Goal: Task Accomplishment & Management: Use online tool/utility

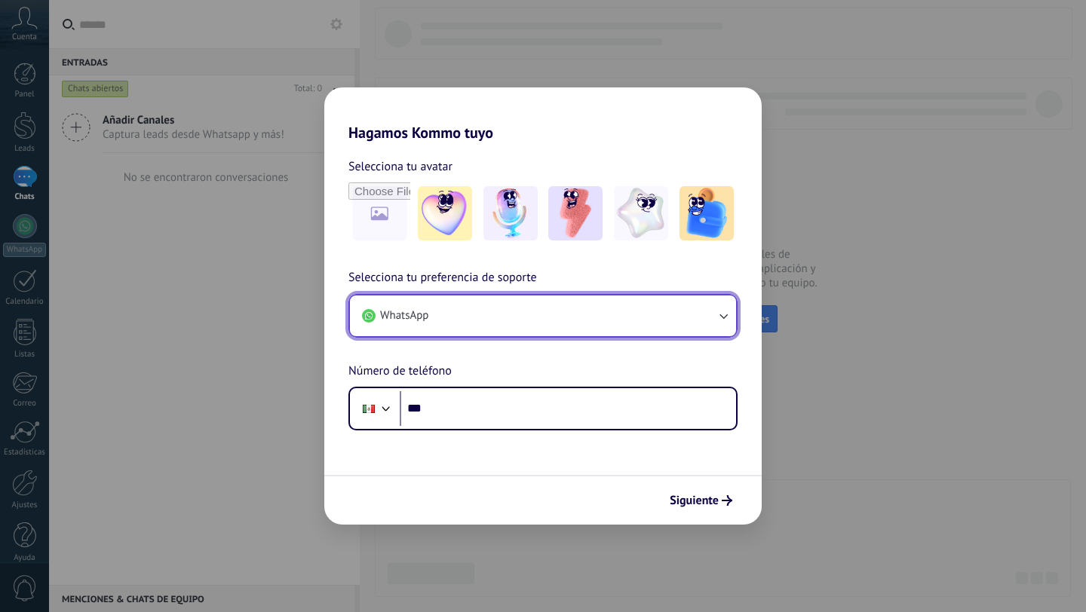
click at [469, 322] on button "WhatsApp" at bounding box center [543, 316] width 386 height 41
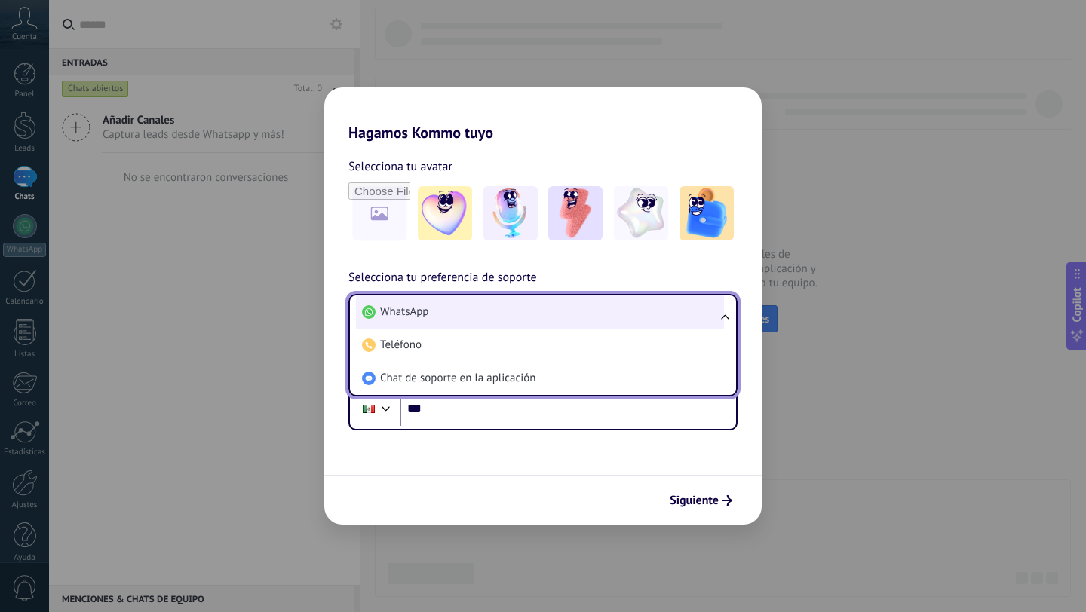
click at [507, 305] on li "WhatsApp" at bounding box center [540, 312] width 368 height 33
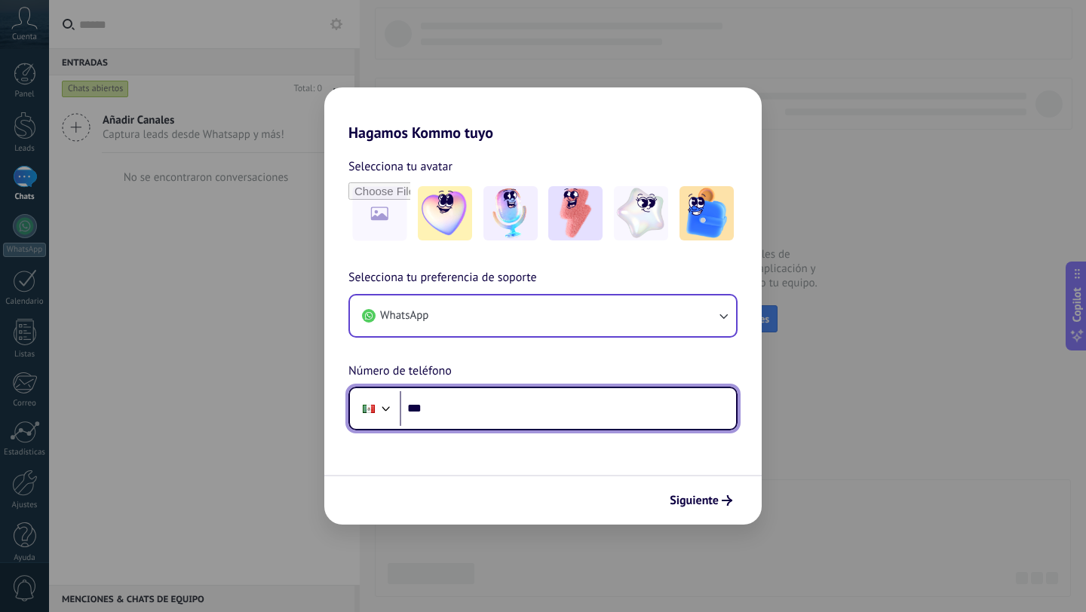
click at [469, 403] on input "***" at bounding box center [568, 408] width 336 height 35
type input "**********"
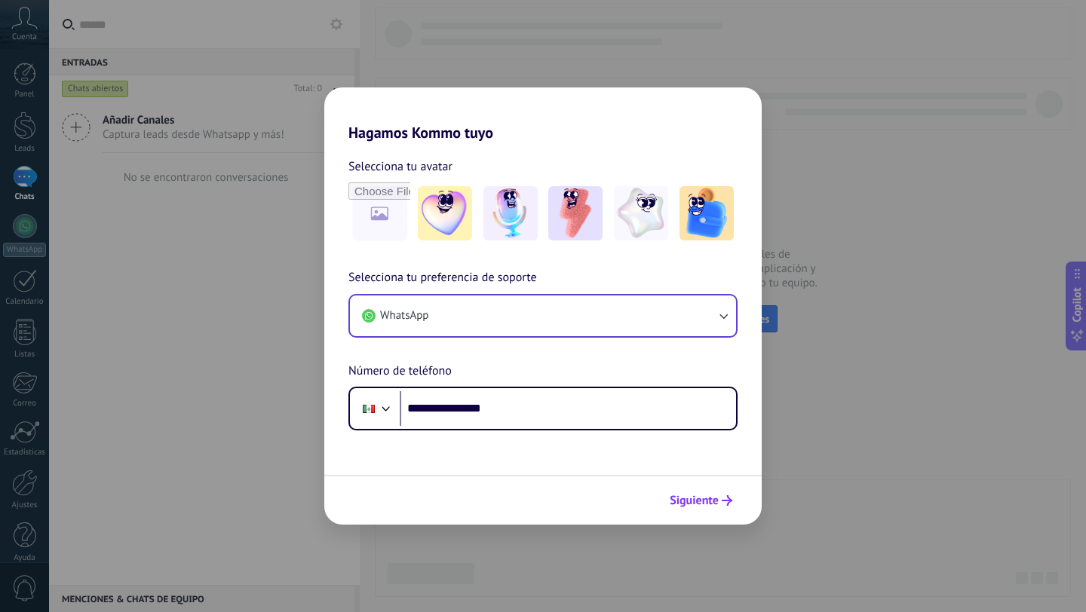
click at [706, 499] on span "Siguiente" at bounding box center [693, 500] width 49 height 11
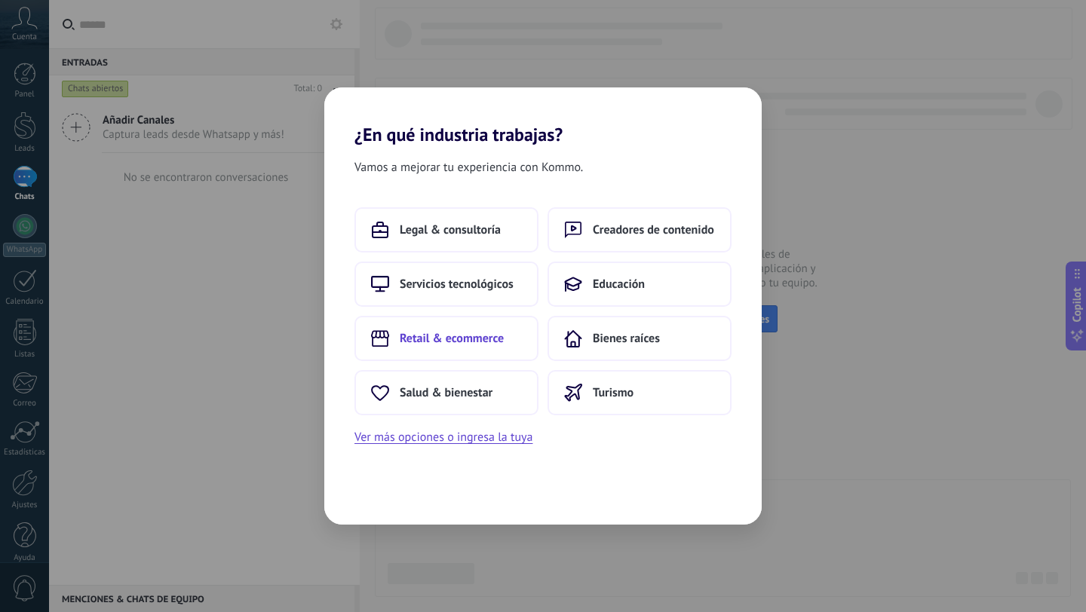
click at [493, 336] on span "Retail & ecommerce" at bounding box center [452, 338] width 104 height 15
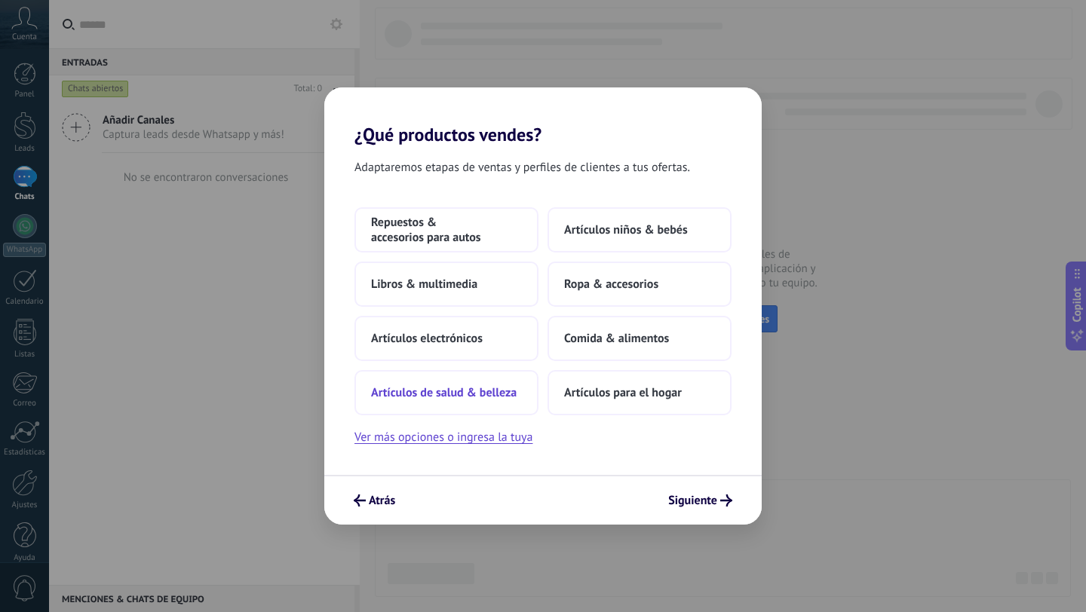
click at [495, 406] on button "Artículos de salud & belleza" at bounding box center [446, 392] width 184 height 45
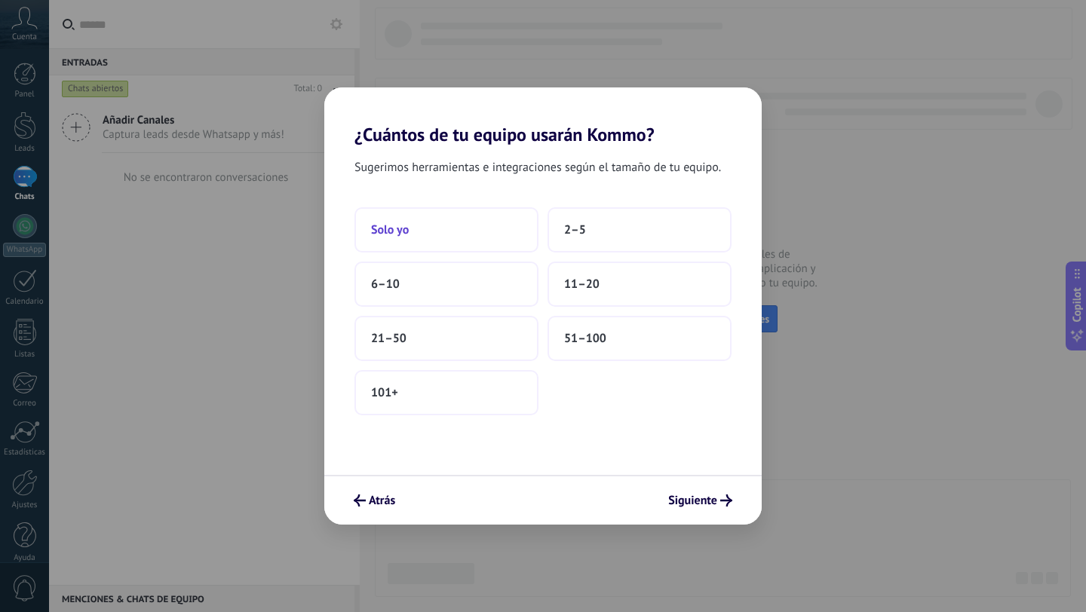
click at [454, 228] on button "Solo yo" at bounding box center [446, 229] width 184 height 45
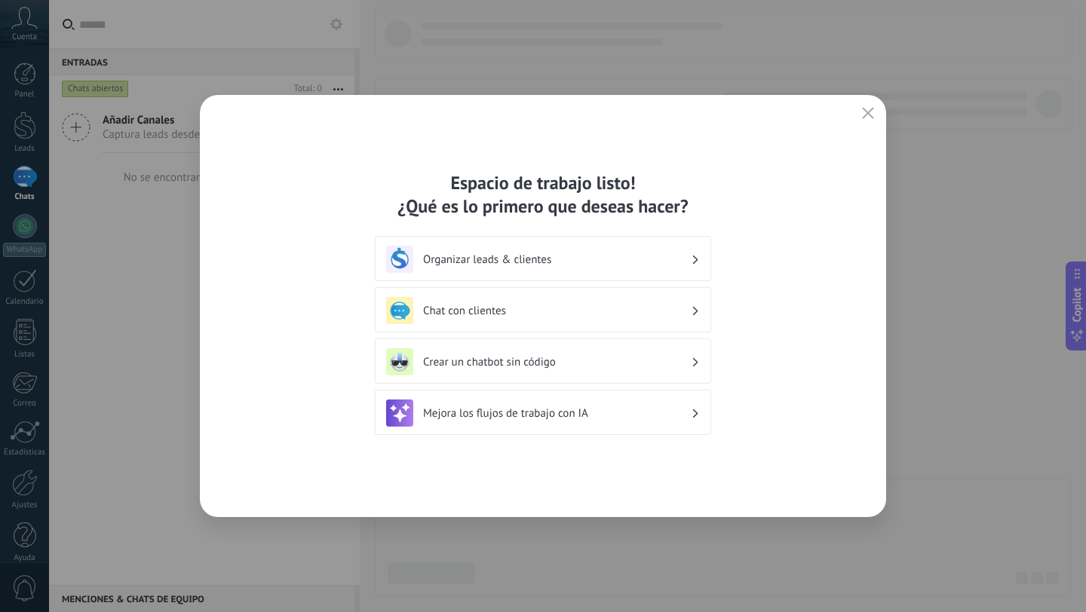
click at [590, 302] on div "Chat con clientes" at bounding box center [543, 310] width 314 height 27
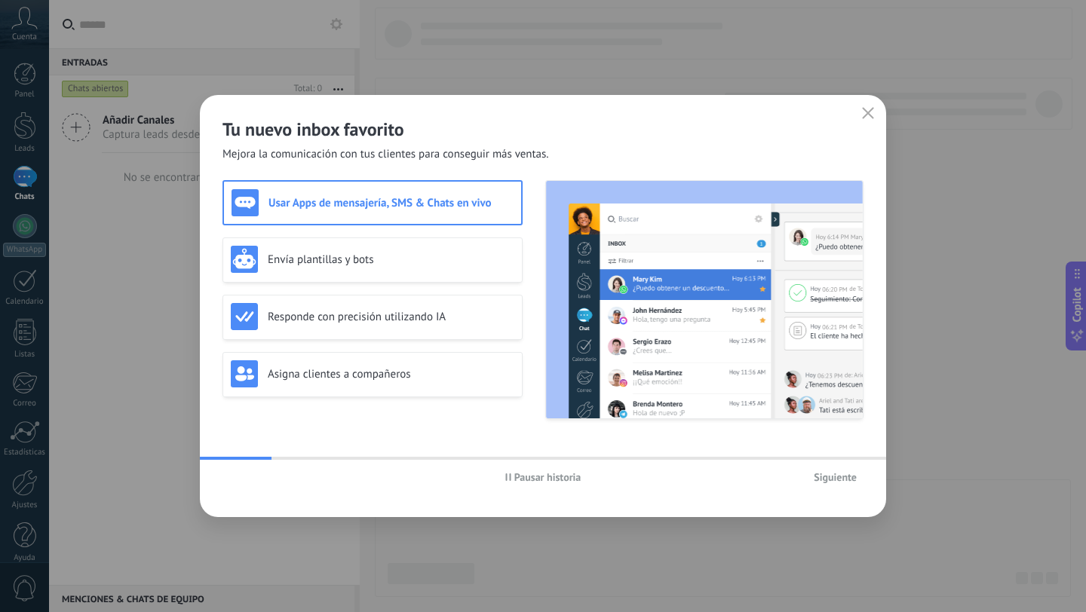
click at [380, 206] on h3 "Usar Apps de mensajería, SMS & Chats en vivo" at bounding box center [390, 203] width 245 height 14
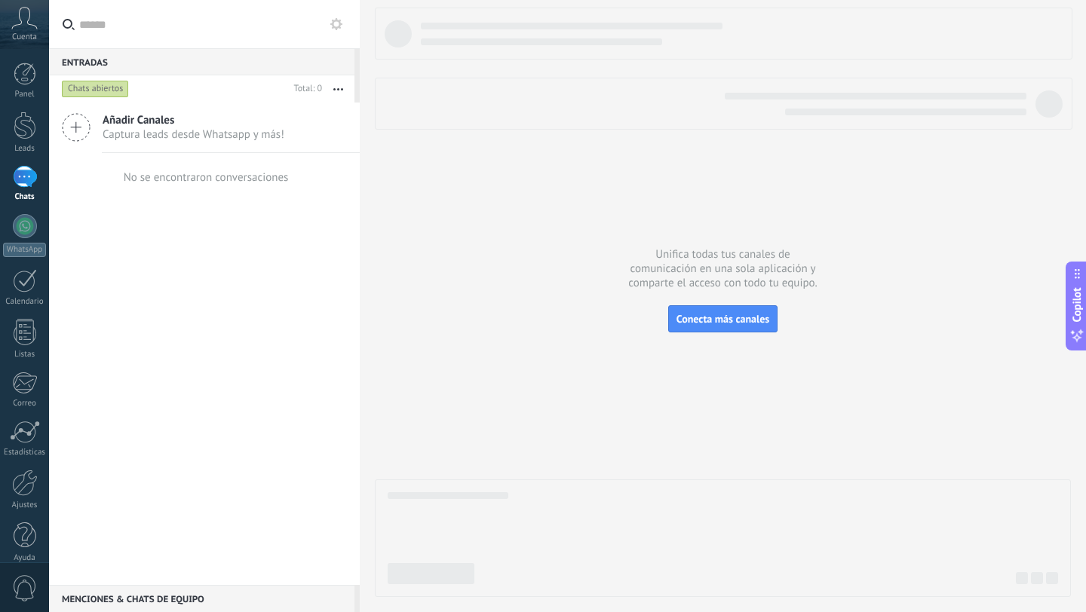
scroll to position [15, 0]
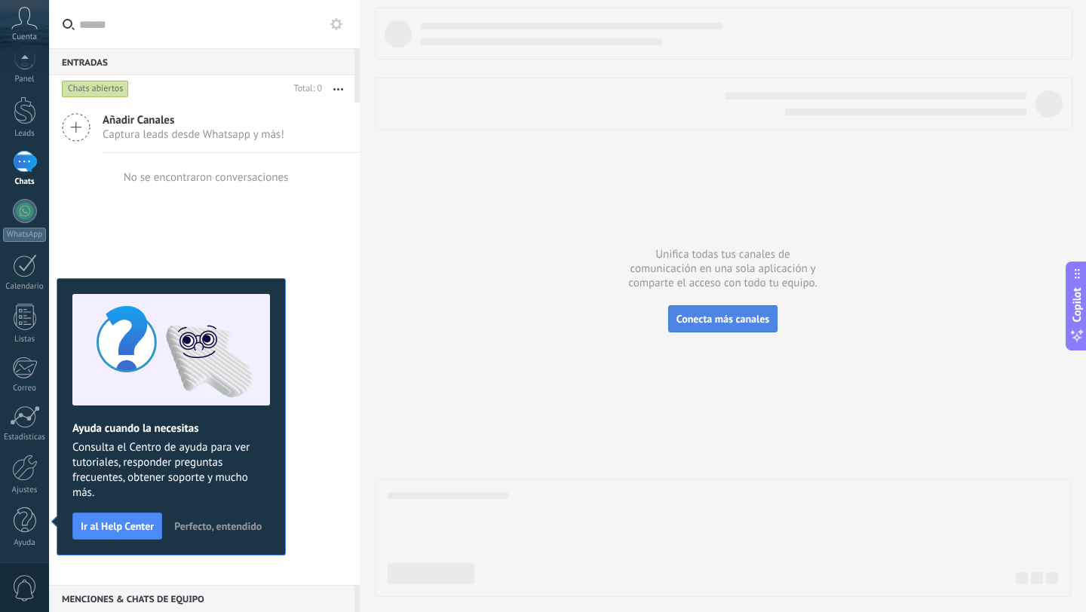
click at [701, 327] on button "Conecta más canales" at bounding box center [722, 318] width 109 height 27
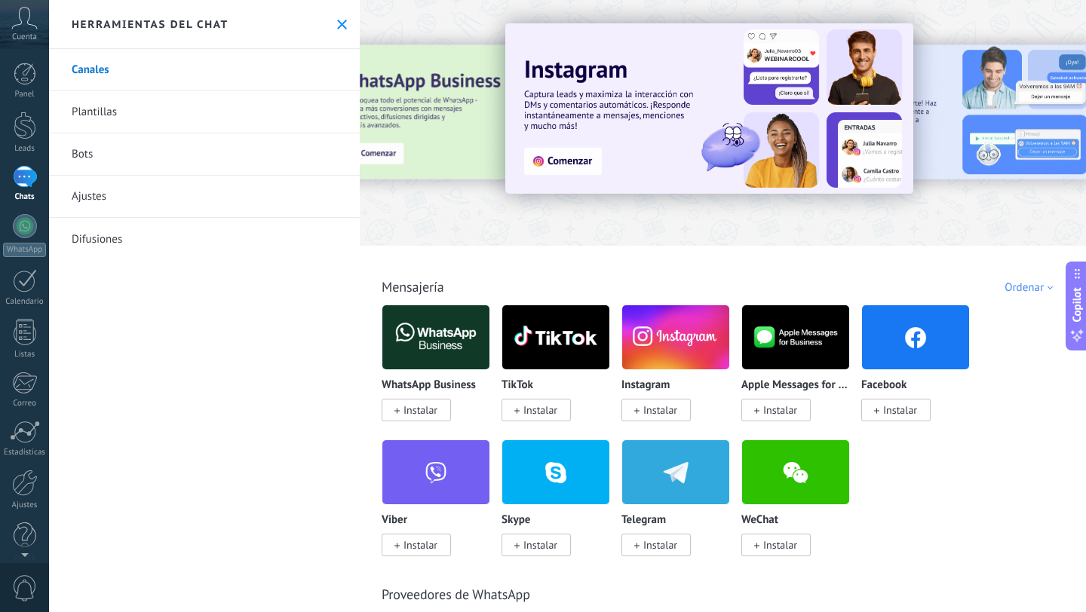
click at [425, 409] on span "Instalar" at bounding box center [420, 410] width 34 height 14
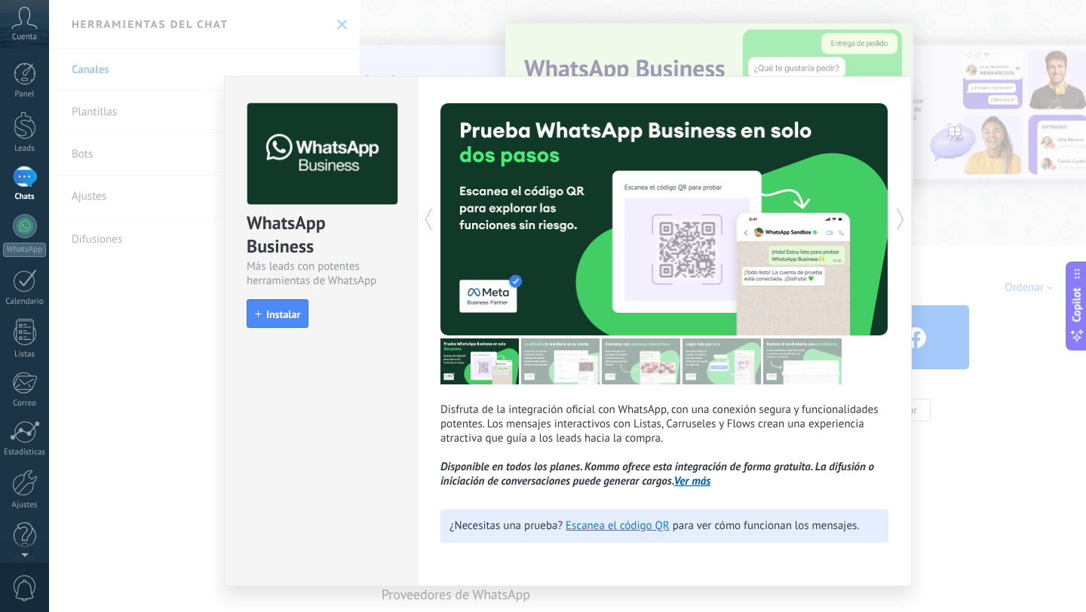
click at [191, 400] on div "WhatsApp Business Más leads con potentes herramientas de WhatsApp install Insta…" at bounding box center [567, 306] width 1037 height 612
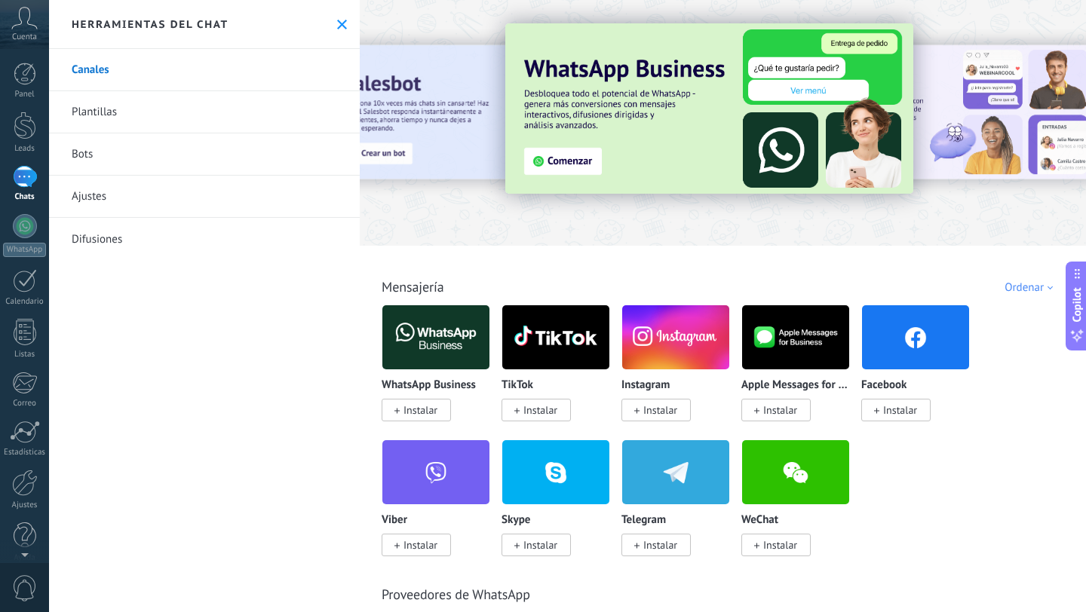
click at [489, 216] on div at bounding box center [723, 119] width 726 height 216
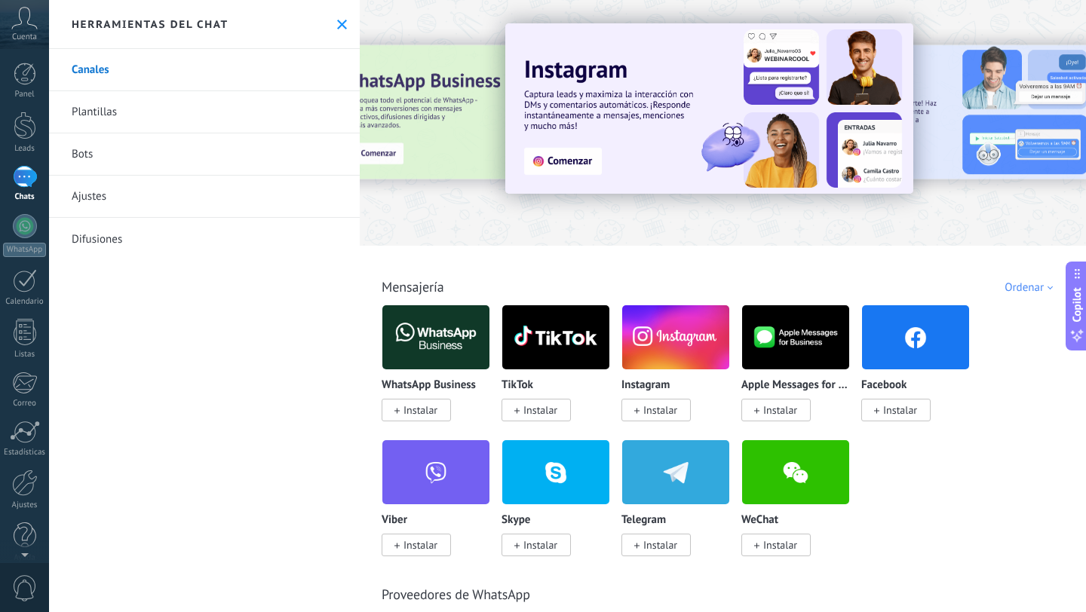
click at [335, 29] on button at bounding box center [341, 24] width 13 height 13
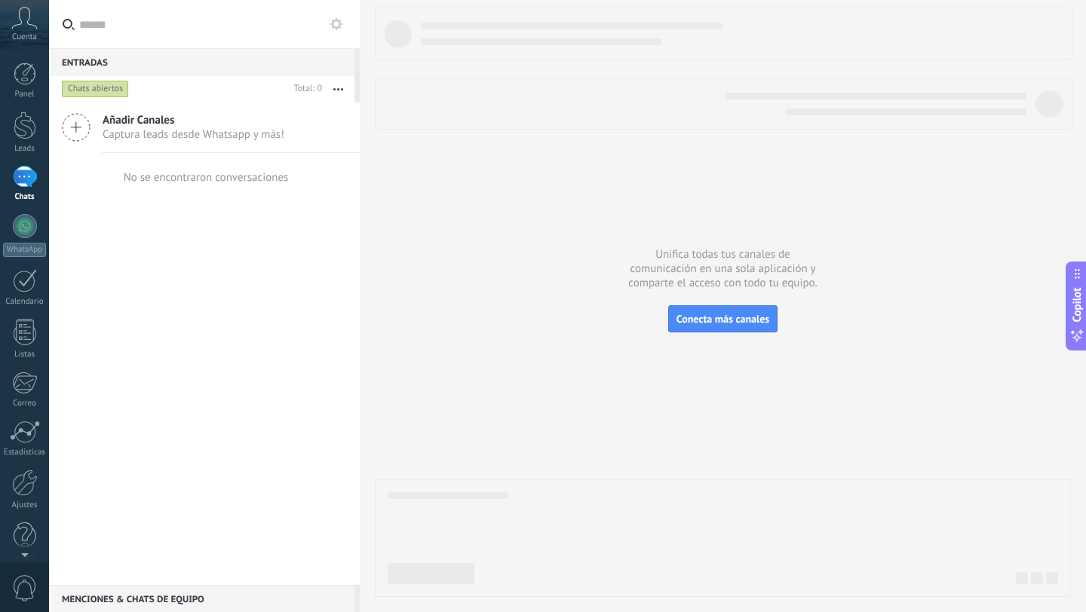
click at [199, 139] on span "Captura leads desde Whatsapp y más!" at bounding box center [194, 134] width 182 height 14
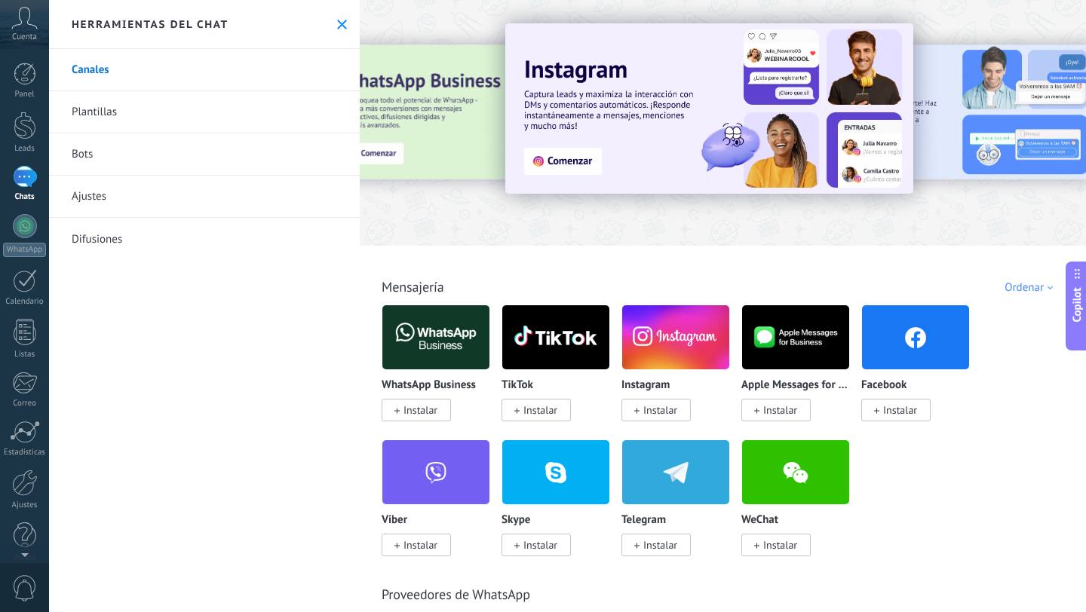
click at [411, 411] on span "Instalar" at bounding box center [420, 410] width 34 height 14
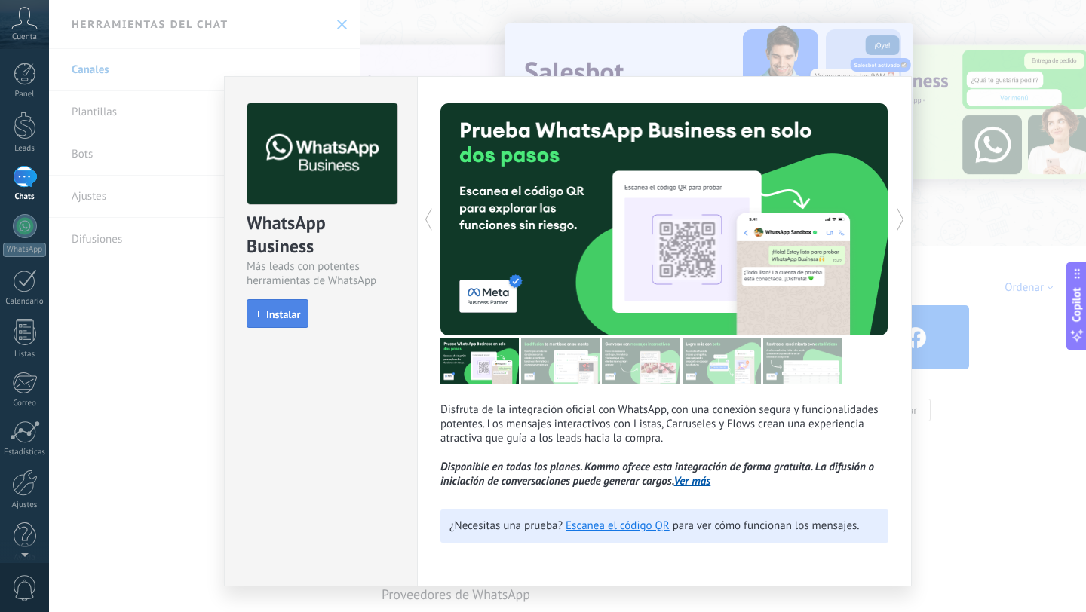
click at [274, 319] on span "Instalar" at bounding box center [283, 314] width 34 height 11
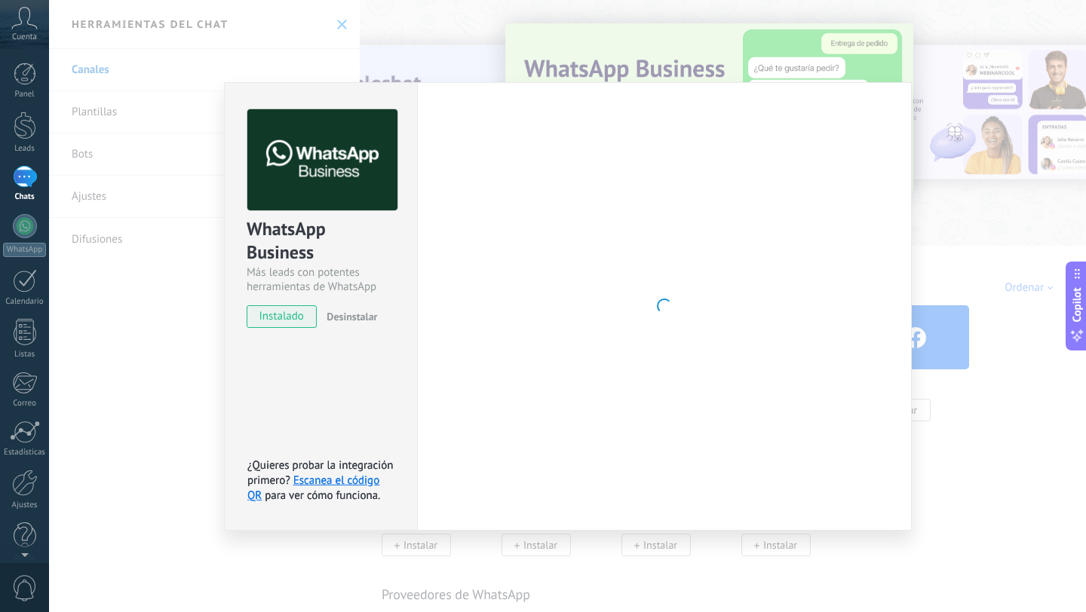
click at [293, 321] on span "instalado" at bounding box center [281, 316] width 69 height 23
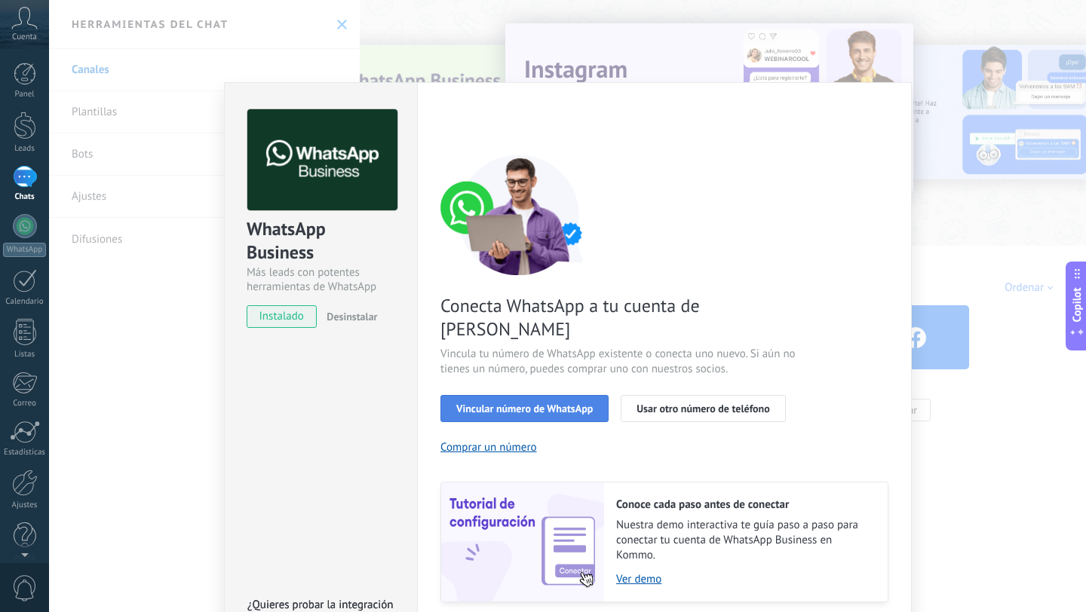
click at [548, 403] on span "Vincular número de WhatsApp" at bounding box center [524, 408] width 136 height 11
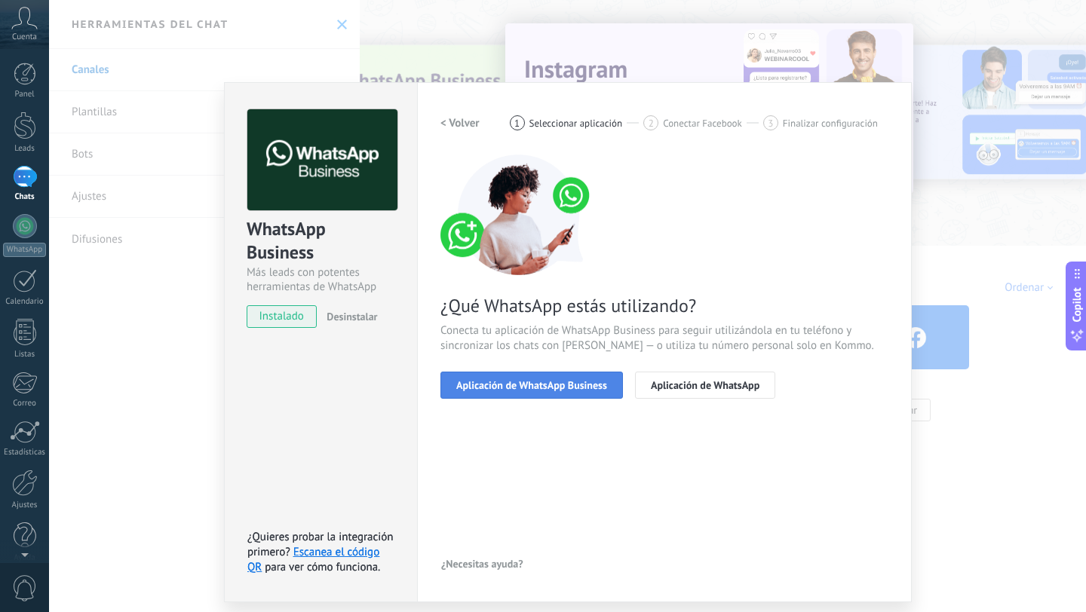
click at [551, 386] on span "Aplicación de WhatsApp Business" at bounding box center [531, 385] width 151 height 11
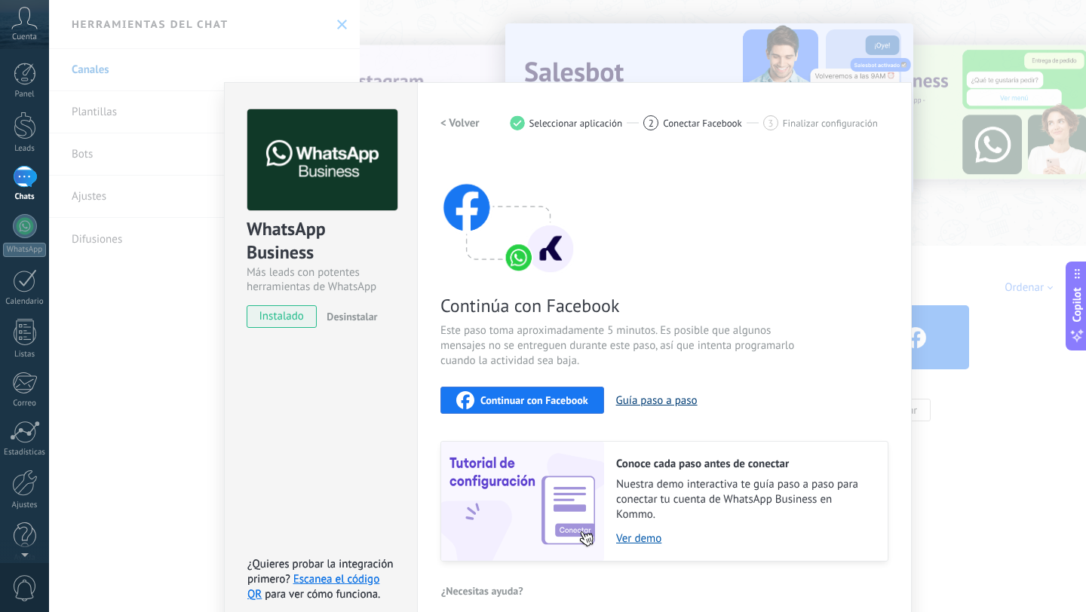
scroll to position [17, 0]
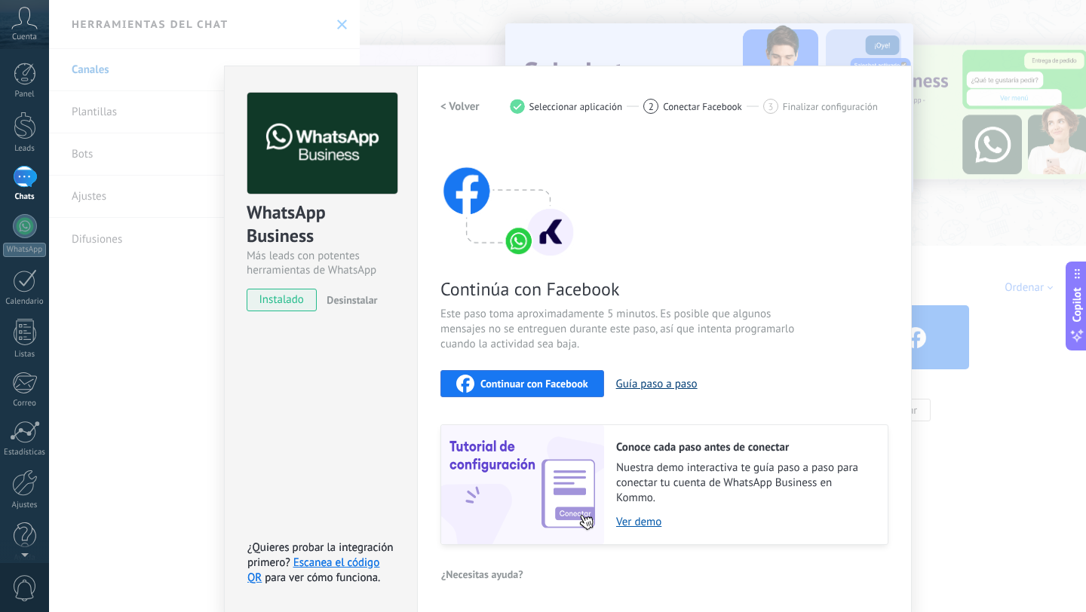
click at [648, 384] on button "Guía paso a paso" at bounding box center [656, 384] width 81 height 14
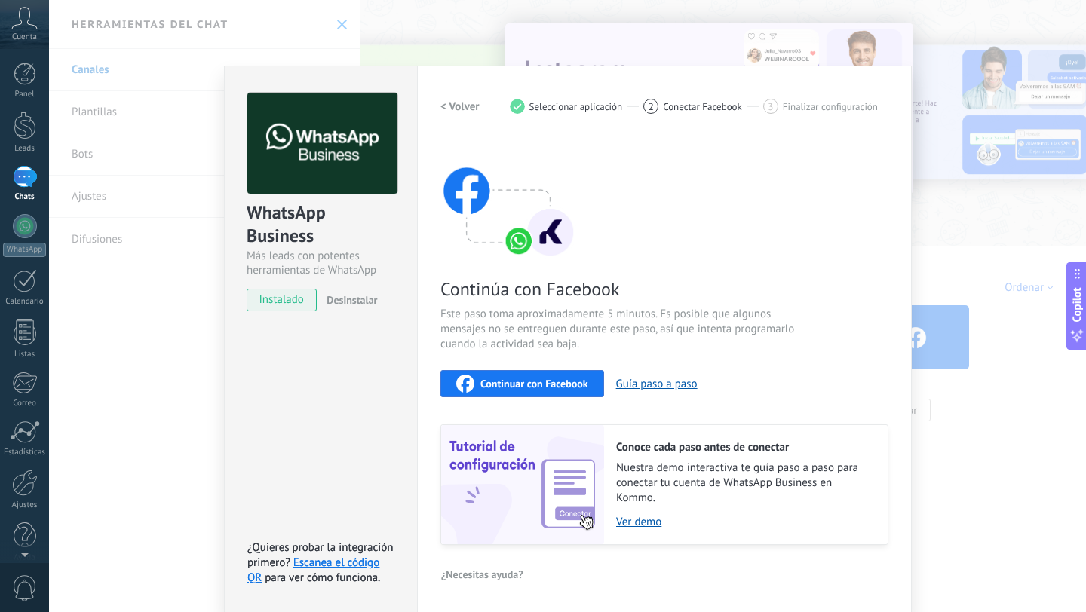
click at [531, 391] on div "Continuar con Facebook" at bounding box center [522, 384] width 132 height 18
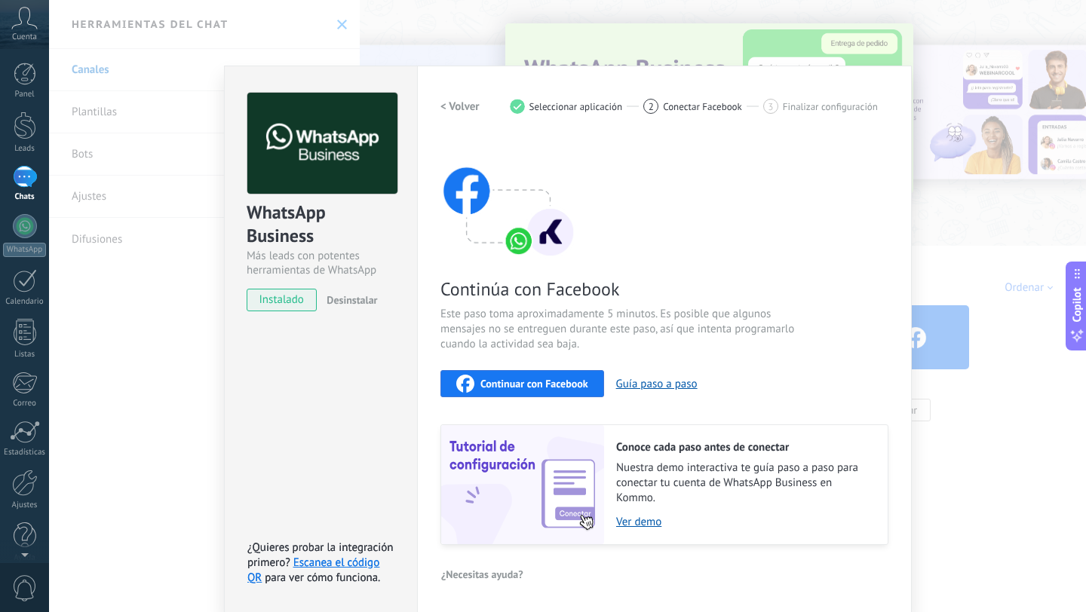
click at [529, 387] on span "Continuar con Facebook" at bounding box center [534, 383] width 108 height 11
